Goal: Task Accomplishment & Management: Manage account settings

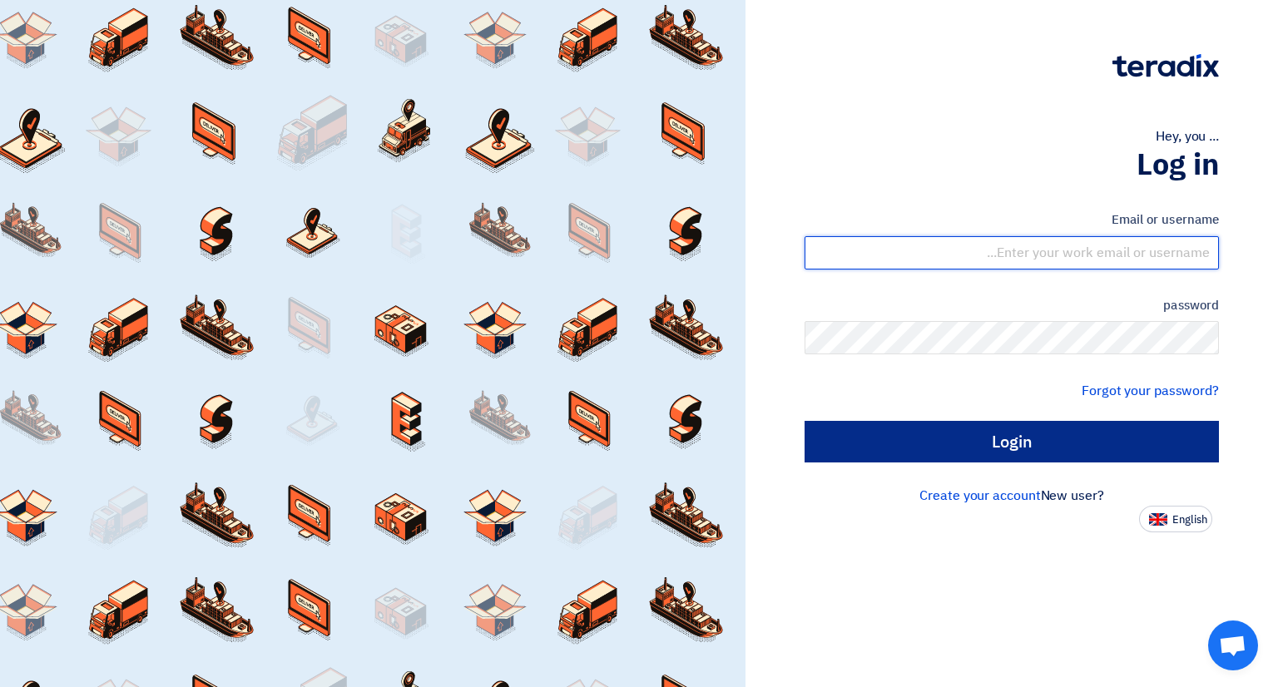
type input "[EMAIL_ADDRESS][DOMAIN_NAME]"
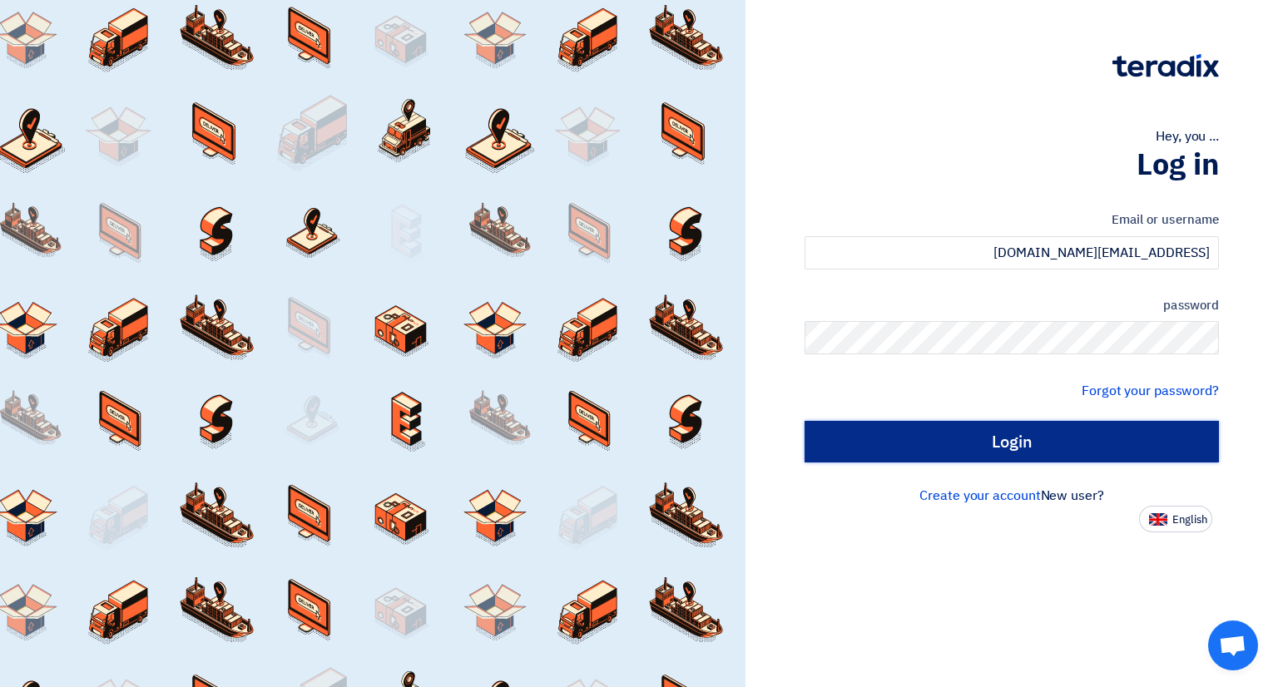
click at [1089, 433] on input "Login" at bounding box center [1012, 442] width 414 height 42
type input "Sign in"
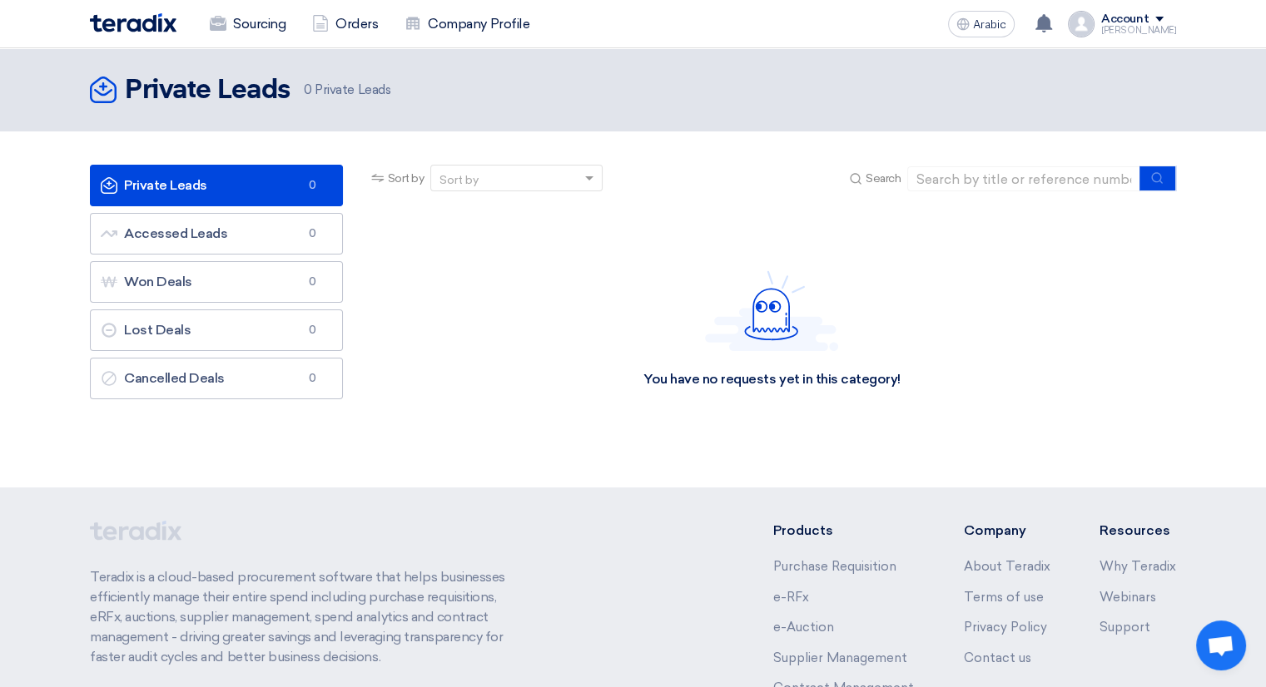
click at [797, 368] on div "You have no requests yet in this category!" at bounding box center [771, 329] width 257 height 118
click at [176, 250] on link "Accessed Leads Accessed Leads 0" at bounding box center [216, 234] width 253 height 42
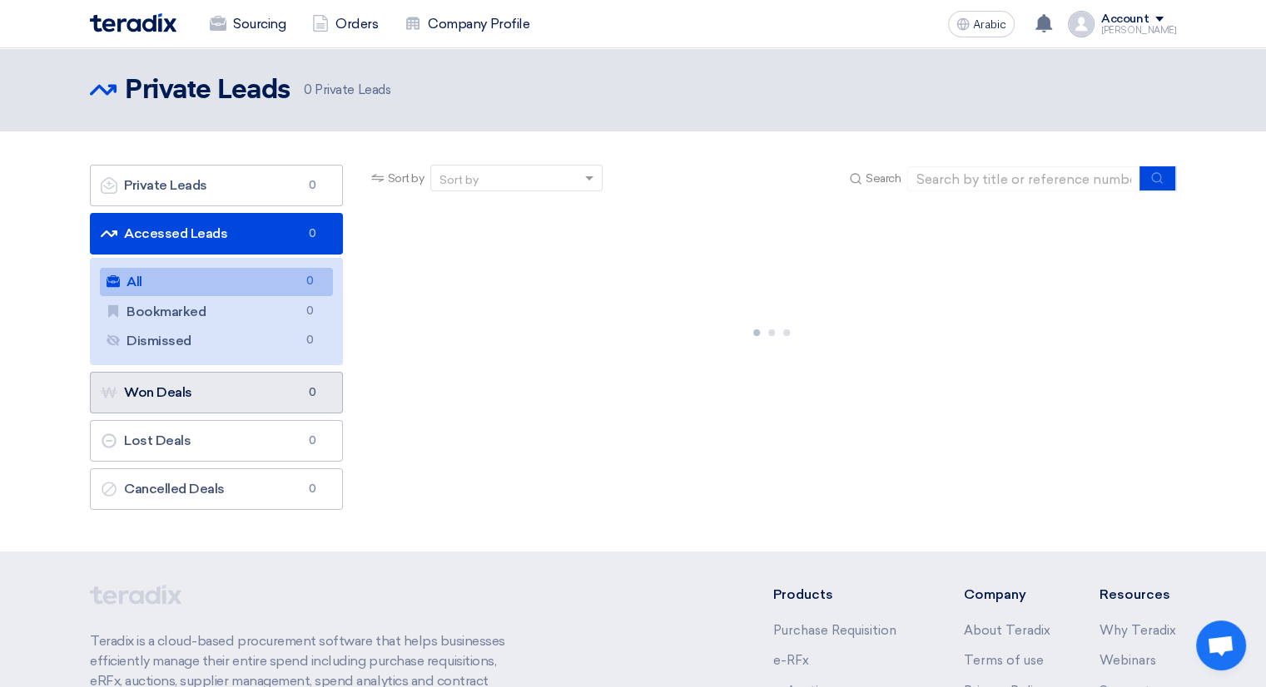
click at [181, 392] on font "Won Deals" at bounding box center [158, 392] width 68 height 16
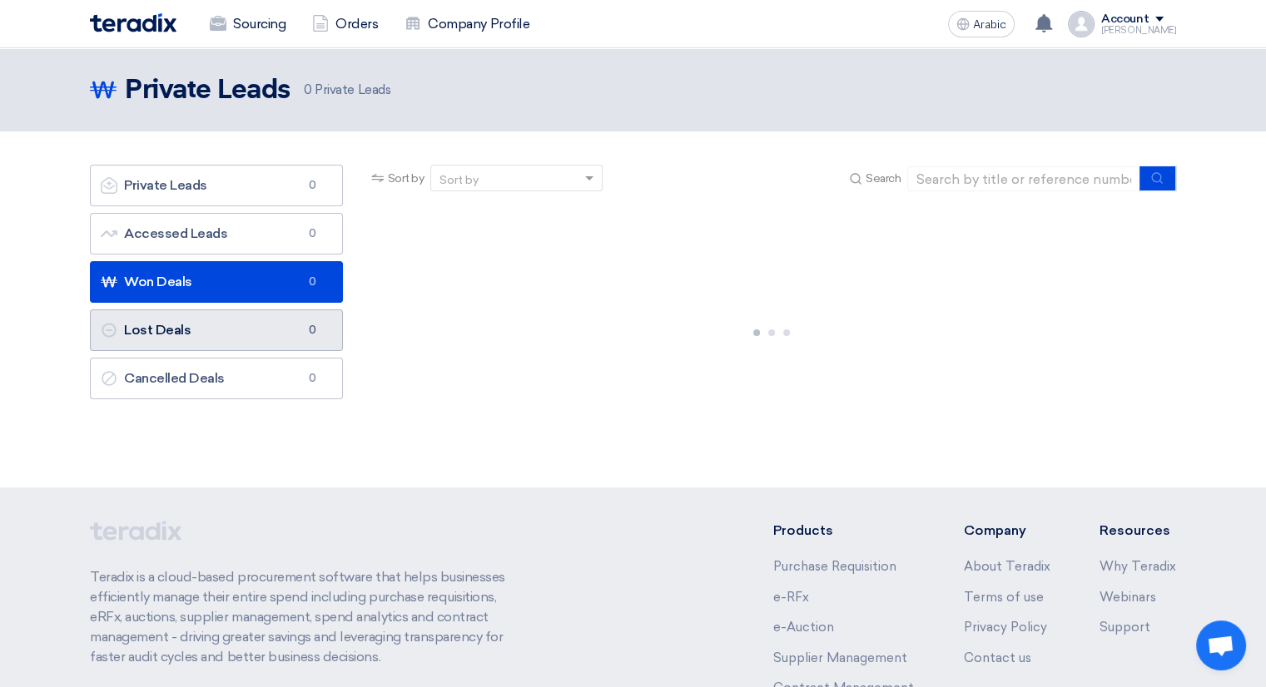
click at [196, 334] on link "Lost Deals Lost Deals 0" at bounding box center [216, 331] width 253 height 42
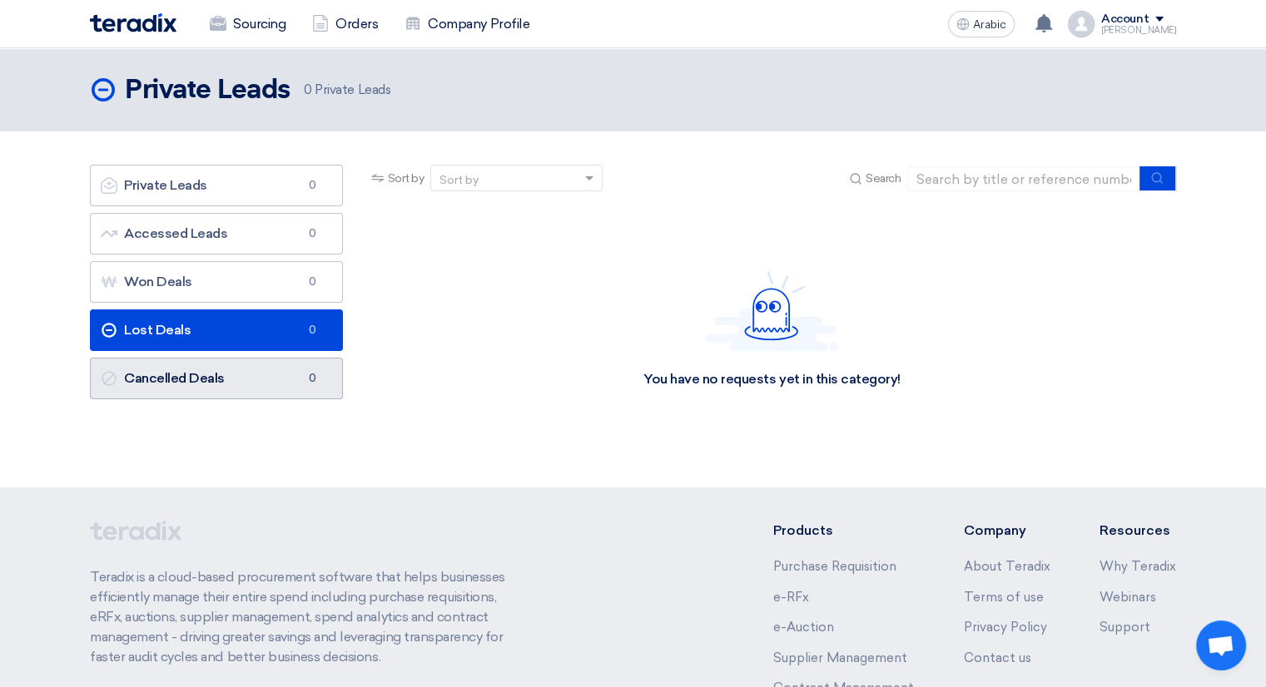
click at [202, 388] on link "Cancelled Deals Cancelled Deals 0" at bounding box center [216, 379] width 253 height 42
